Goal: Find specific page/section: Find specific page/section

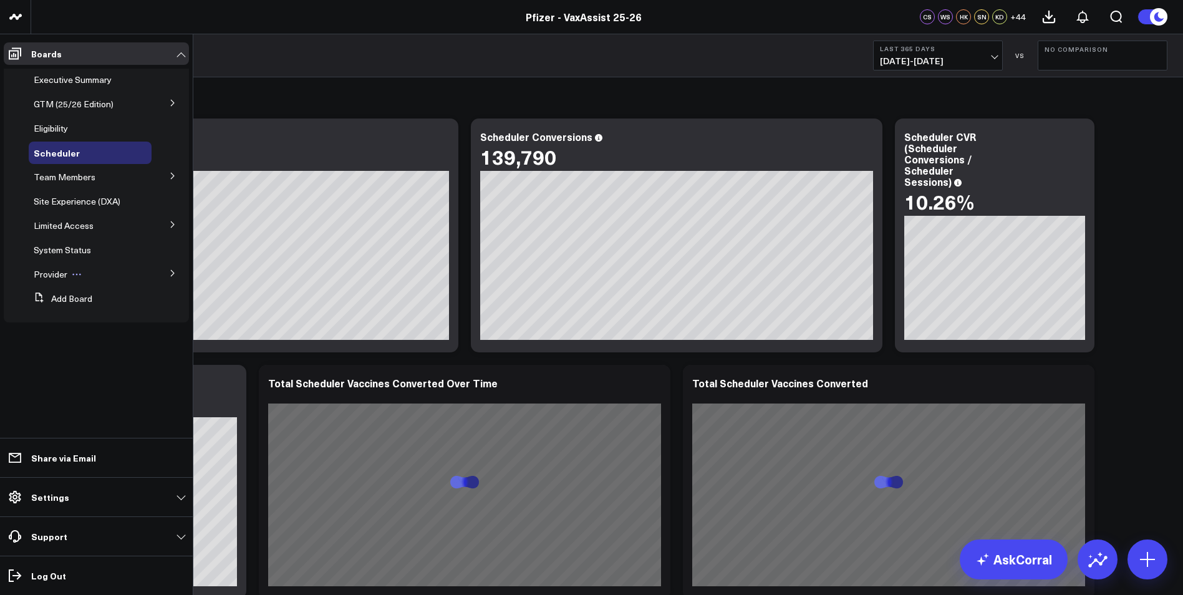
click at [47, 275] on span "Provider" at bounding box center [51, 274] width 34 height 12
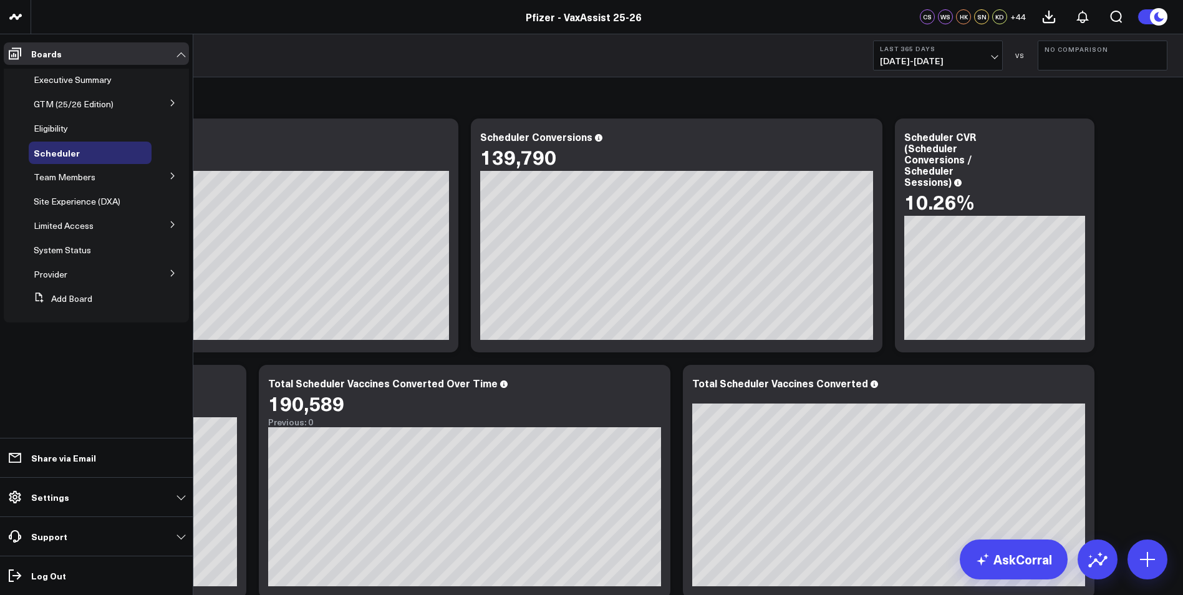
click at [167, 277] on button at bounding box center [173, 272] width 32 height 19
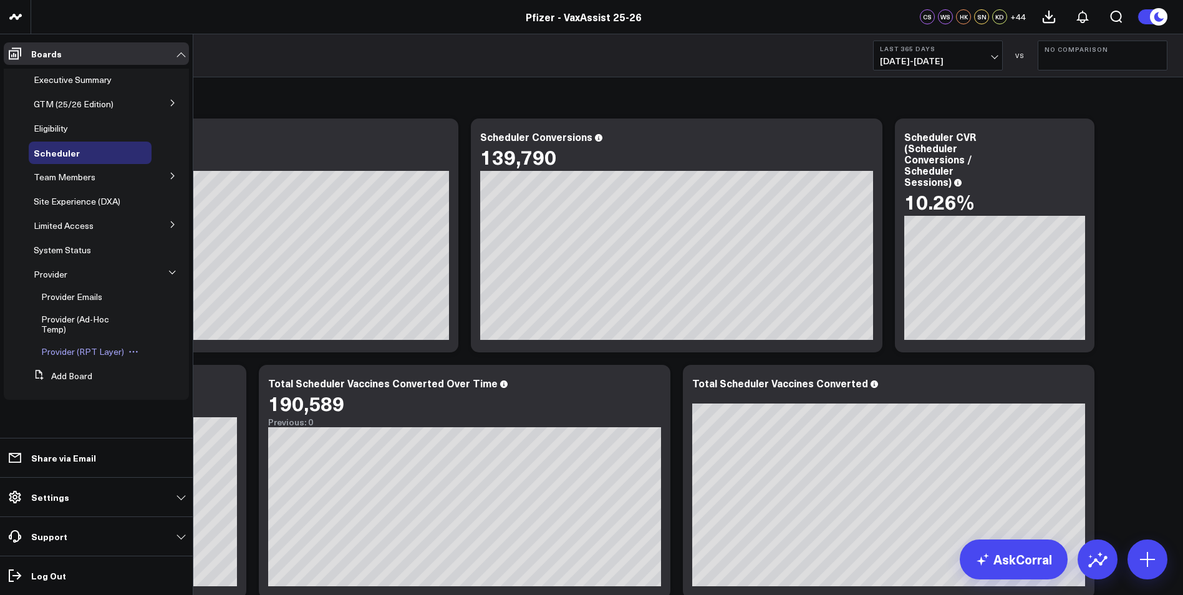
click at [104, 351] on span "Provider (RPT Layer)" at bounding box center [82, 352] width 83 height 12
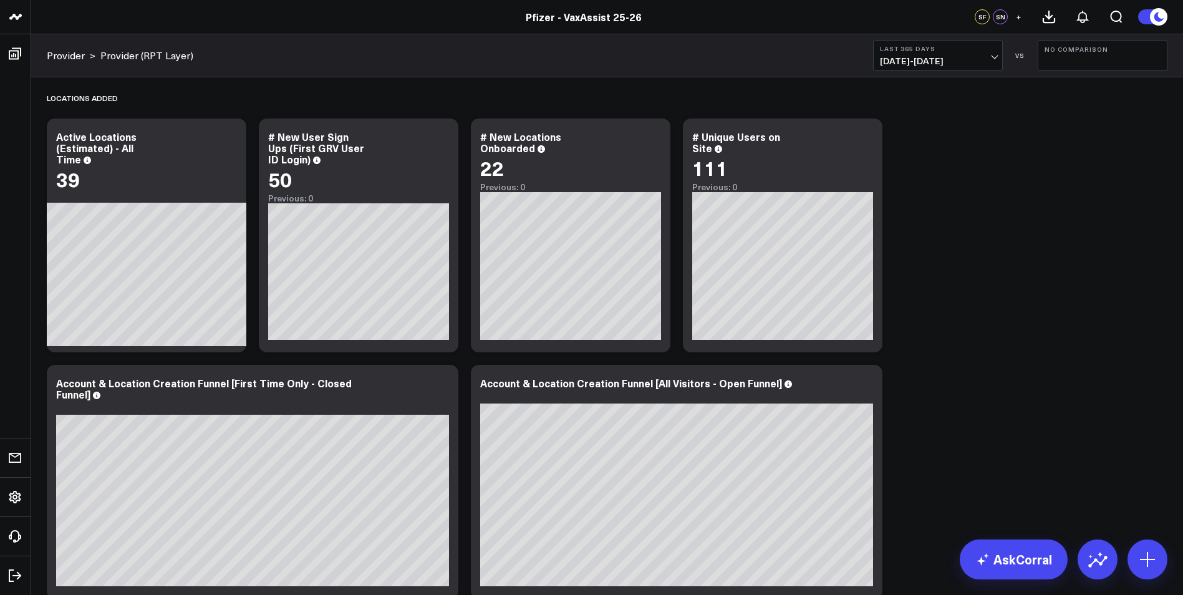
click at [945, 62] on span "[DATE] - [DATE]" at bounding box center [938, 61] width 116 height 10
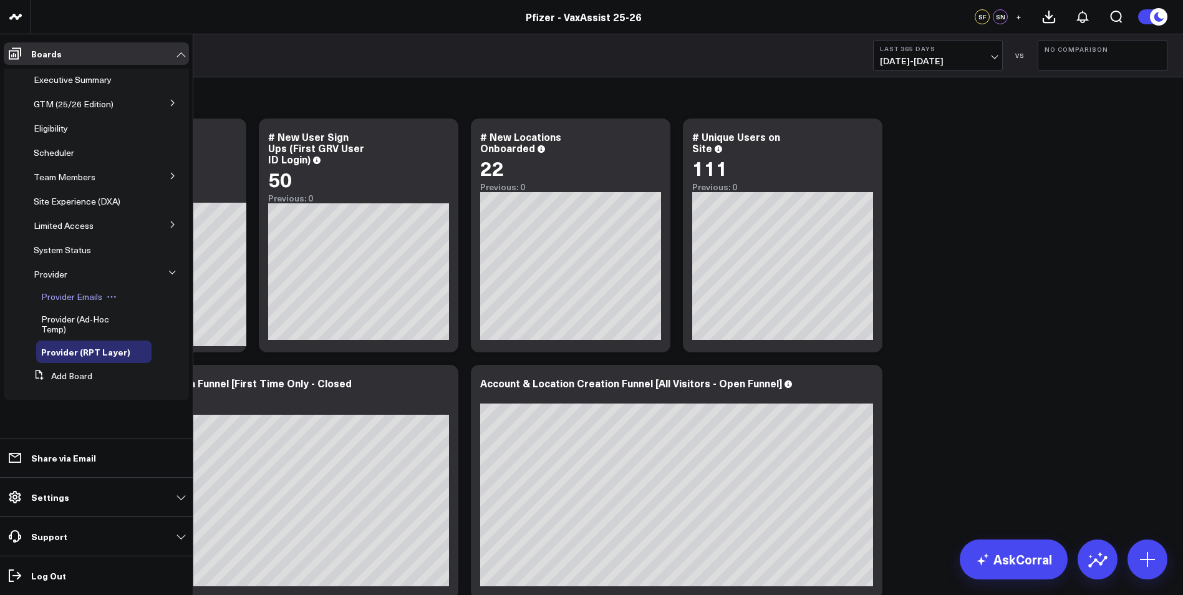
click at [95, 293] on span "Provider Emails" at bounding box center [71, 297] width 61 height 12
